Goal: Find specific page/section: Find specific page/section

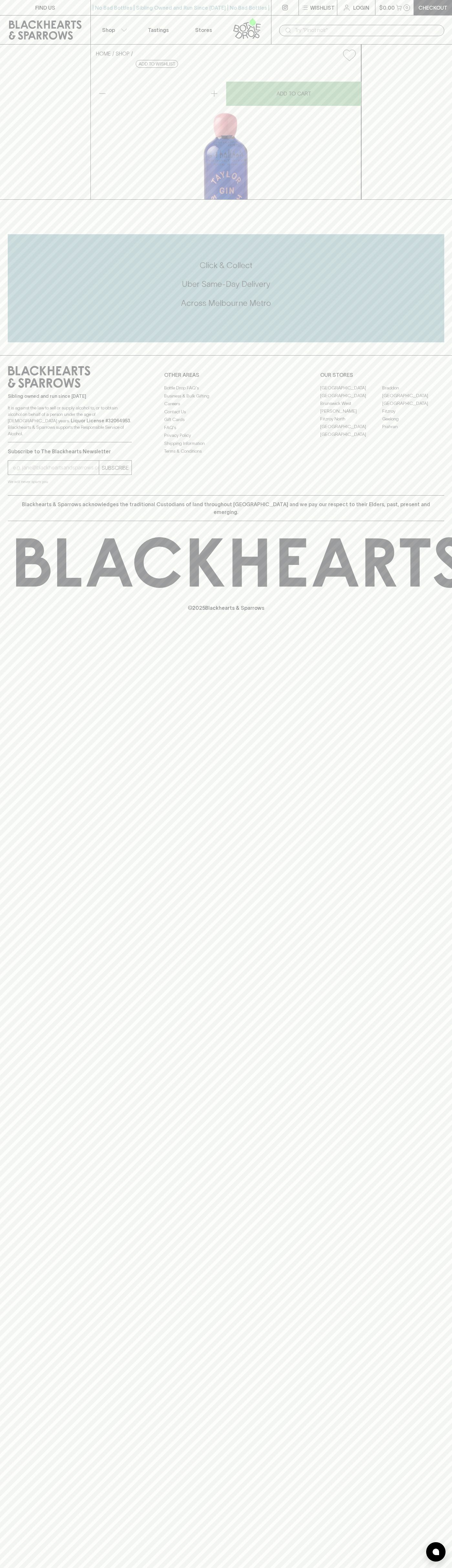
click at [437, 25] on div "​" at bounding box center [361, 30] width 165 height 12
click at [429, 1455] on div "FIND US | No Bad Bottles | Sibling Owned and Run Since 2006 | No Bad Bottles | …" at bounding box center [226, 784] width 452 height 1568
click at [416, 1567] on html "FIND US | No Bad Bottles | Sibling Owned and Run Since 2006 | No Bad Bottles | …" at bounding box center [226, 784] width 452 height 1568
click at [21, 200] on div "HOME SHOP Taylor & Smith Gin $25.00 Add to wishlist No Further Discounts 1 ADD …" at bounding box center [226, 122] width 452 height 155
click at [351, 391] on link "[GEOGRAPHIC_DATA]" at bounding box center [351, 388] width 62 height 8
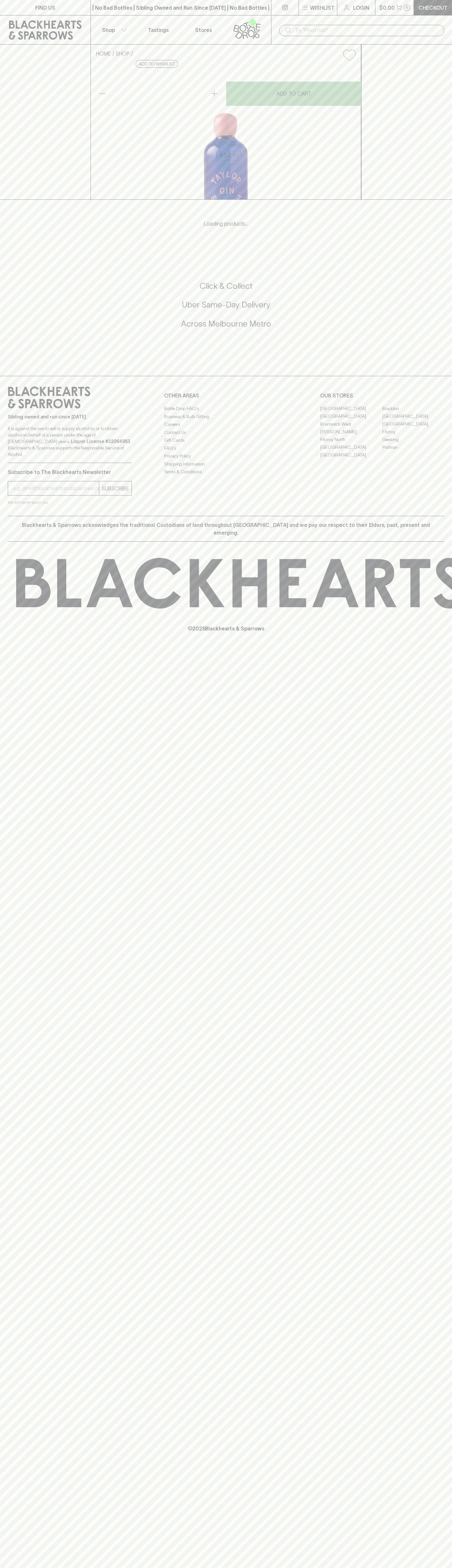
click at [351, 412] on link "[GEOGRAPHIC_DATA]" at bounding box center [351, 408] width 62 height 8
